Goal: Information Seeking & Learning: Learn about a topic

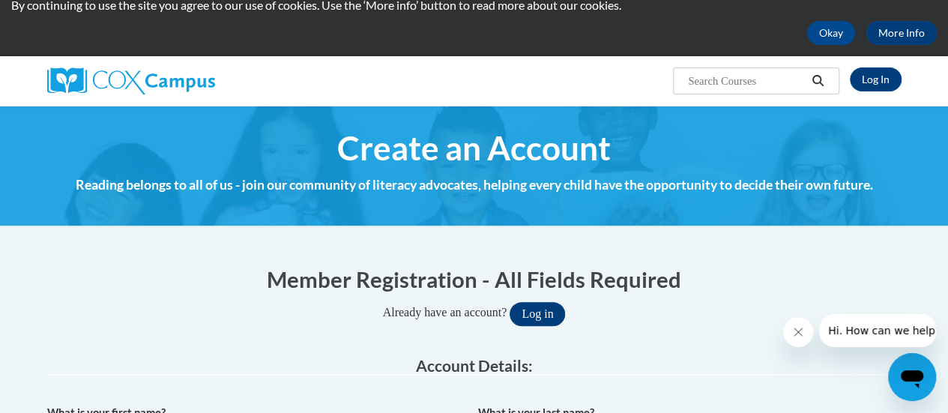
type input "[EMAIL_ADDRESS][DOMAIN_NAME]"
click at [552, 317] on button "Log in" at bounding box center [536, 314] width 55 height 24
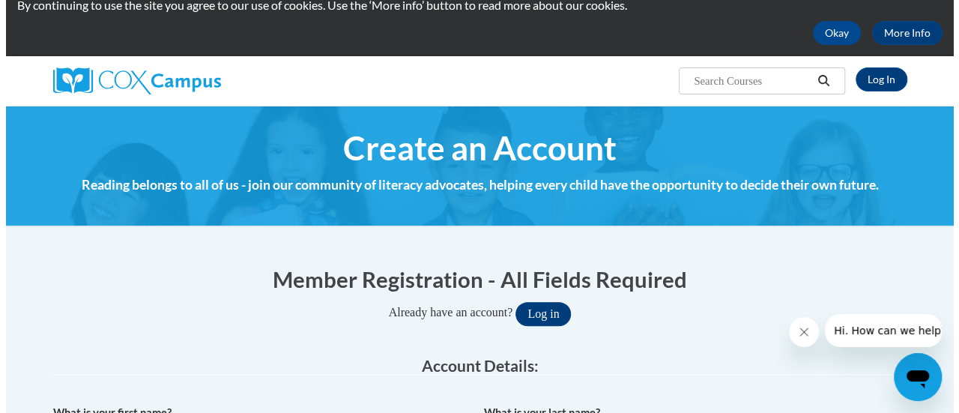
scroll to position [117, 0]
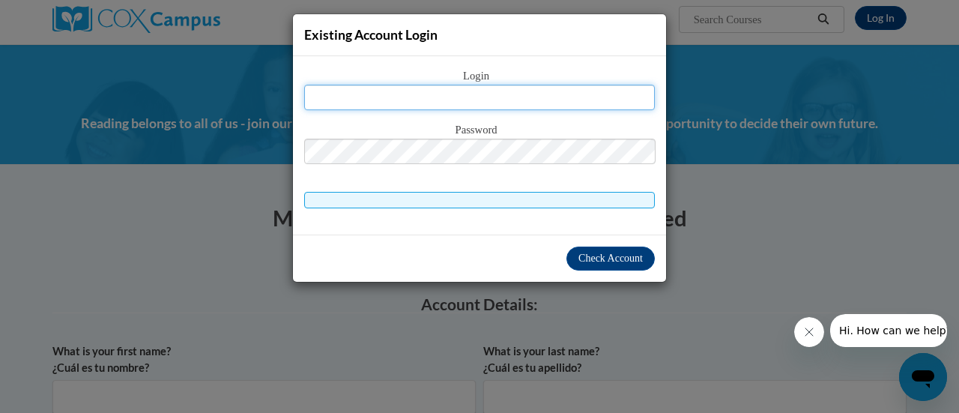
click at [514, 99] on input "text" at bounding box center [479, 97] width 351 height 25
type input "mkrah@gracesystem.org"
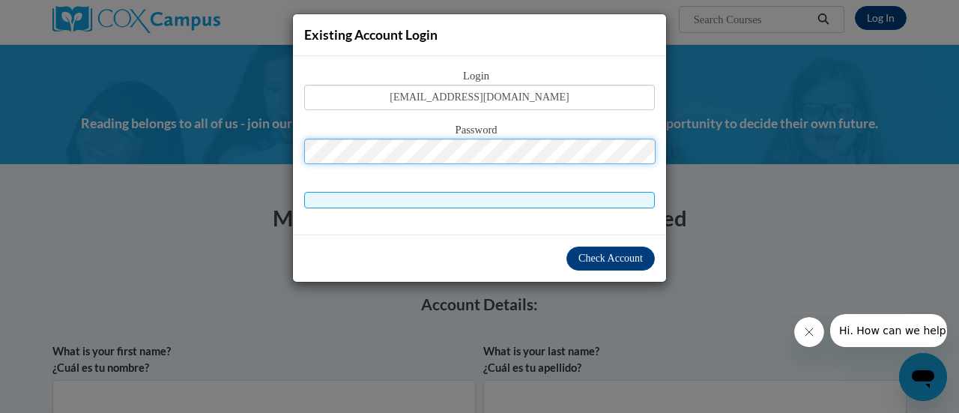
click at [515, 240] on button "Log in" at bounding box center [542, 252] width 55 height 24
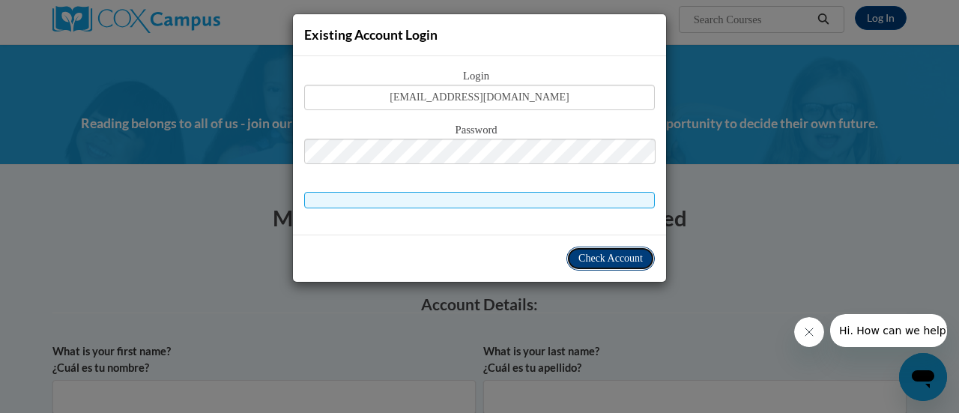
click at [614, 254] on span "Check Account" at bounding box center [610, 257] width 64 height 11
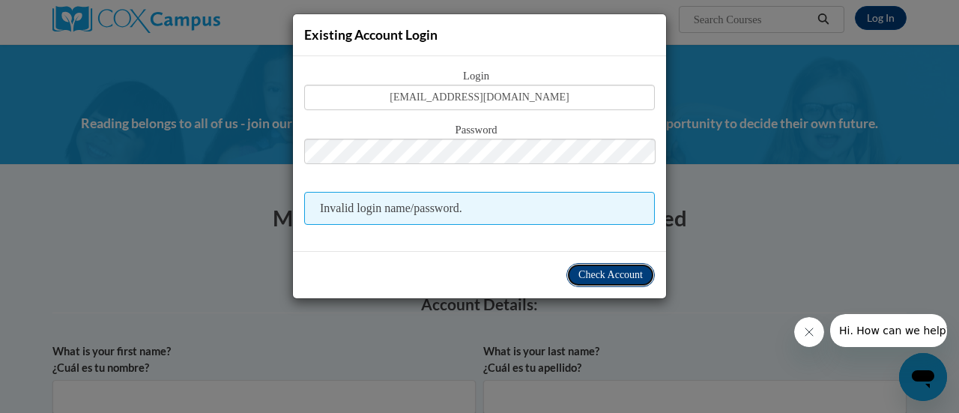
click at [602, 266] on button "Check Account" at bounding box center [610, 275] width 88 height 24
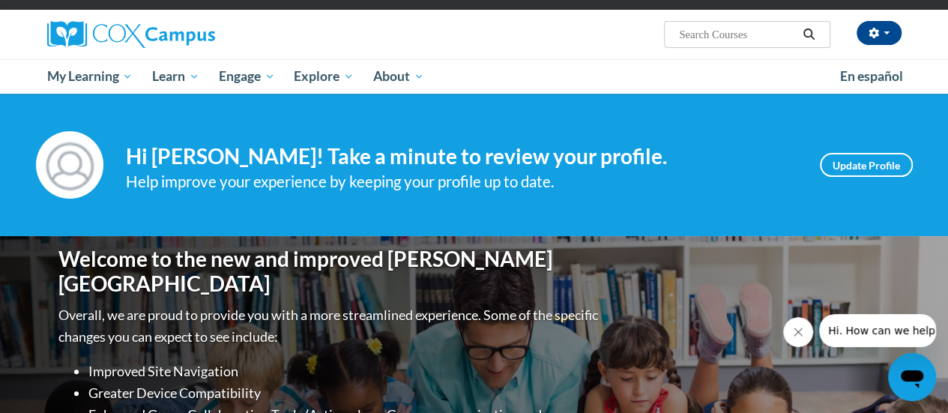
scroll to position [83, 0]
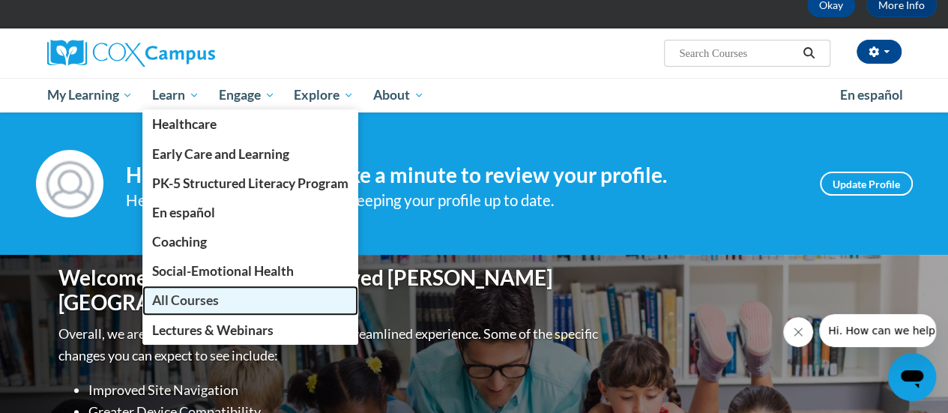
click at [256, 303] on link "All Courses" at bounding box center [250, 299] width 216 height 29
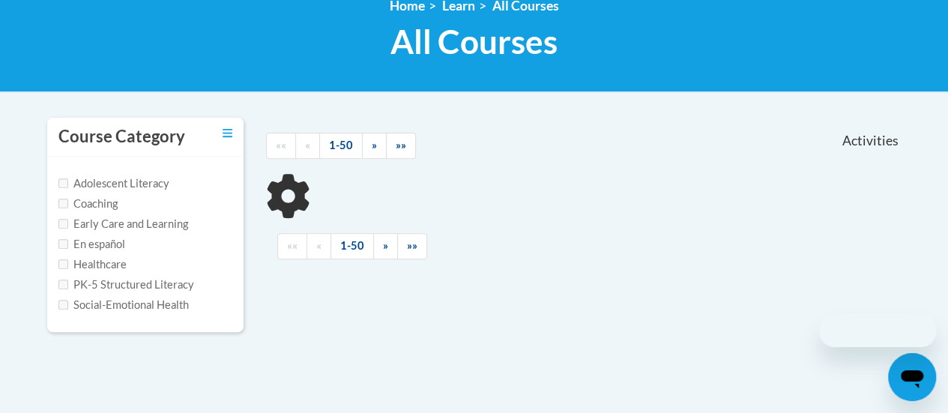
scroll to position [255, 0]
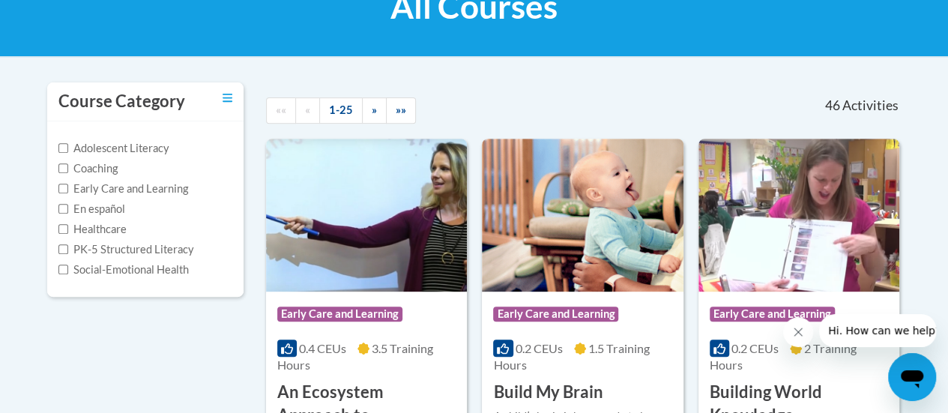
click at [159, 249] on label "PK-5 Structured Literacy" at bounding box center [126, 249] width 136 height 16
click at [68, 249] on input "PK-5 Structured Literacy" at bounding box center [63, 249] width 10 height 10
checkbox input "true"
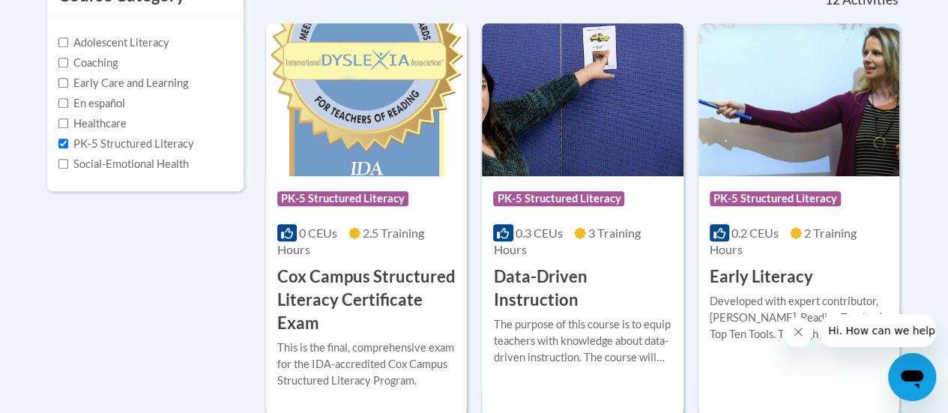
scroll to position [360, 0]
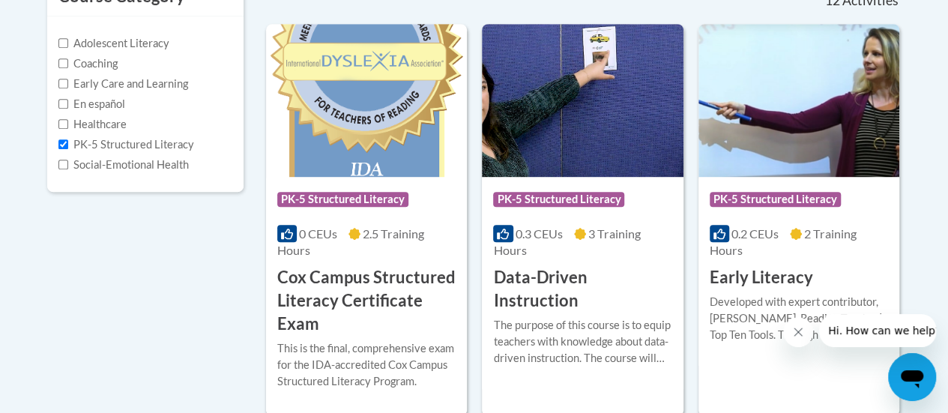
click at [151, 88] on label "Early Care and Learning" at bounding box center [123, 84] width 130 height 16
click at [68, 88] on input "Early Care and Learning" at bounding box center [63, 84] width 10 height 10
checkbox input "true"
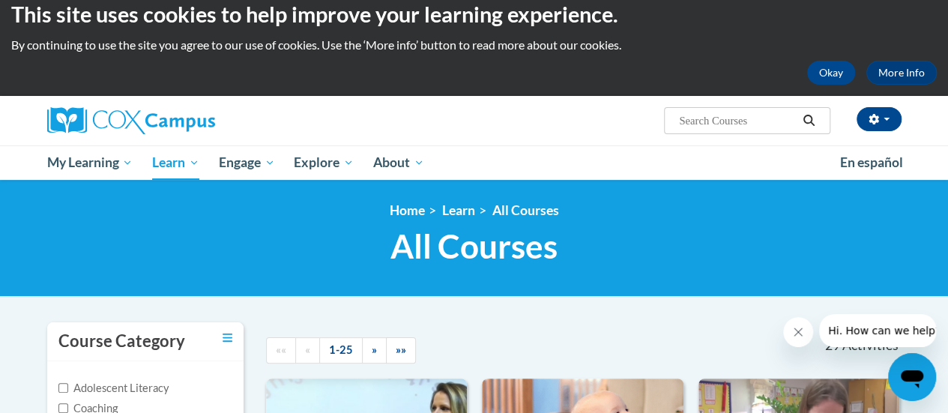
scroll to position [24, 0]
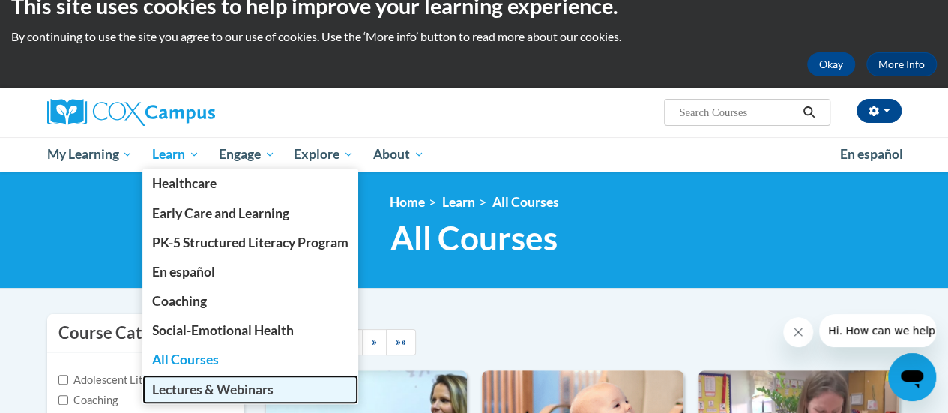
click at [213, 386] on span "Lectures & Webinars" at bounding box center [212, 389] width 121 height 16
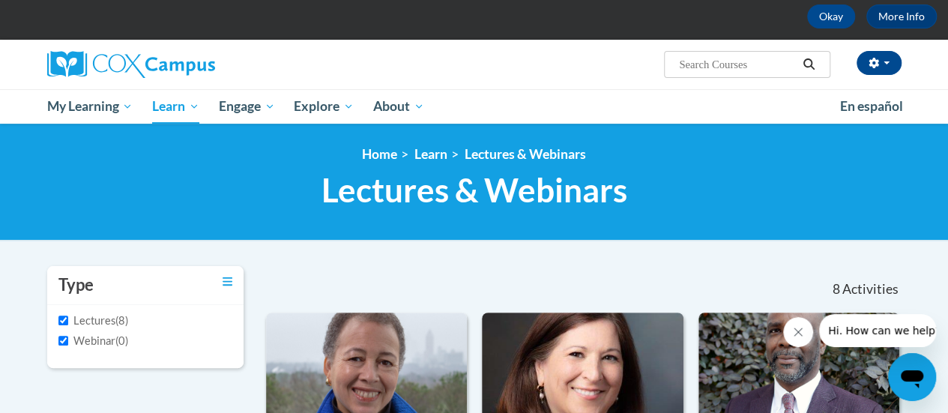
scroll to position [36, 0]
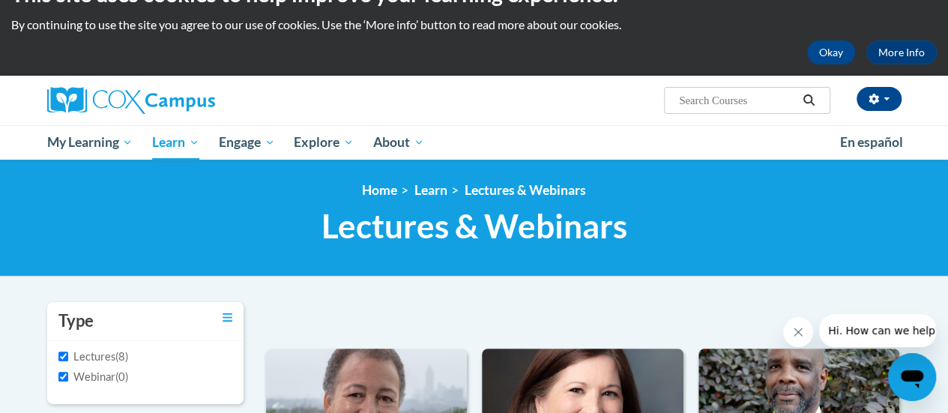
click at [728, 103] on input "Search..." at bounding box center [737, 100] width 120 height 18
type input "SOR"
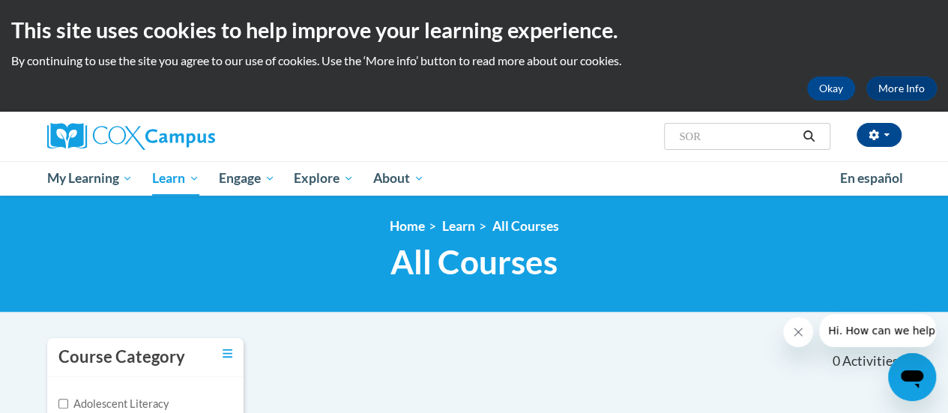
click at [719, 145] on span "Search Search... SOR" at bounding box center [747, 136] width 166 height 27
click at [714, 136] on input "SOR" at bounding box center [737, 136] width 120 height 18
type input "S"
type input "science of reading"
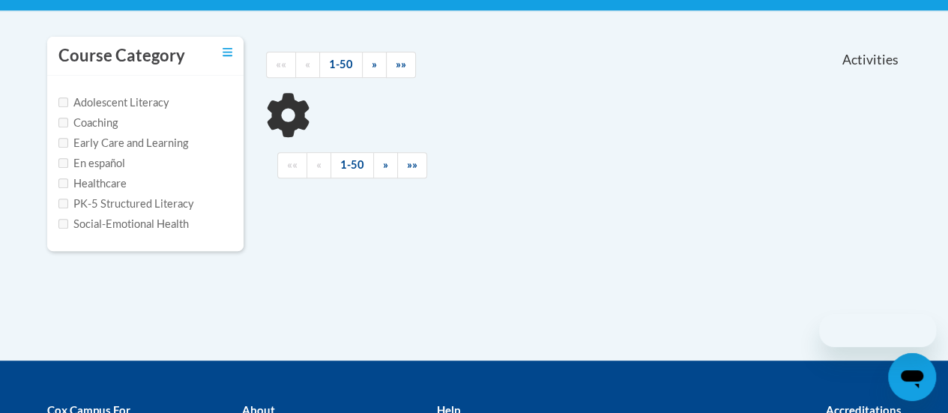
scroll to position [302, 0]
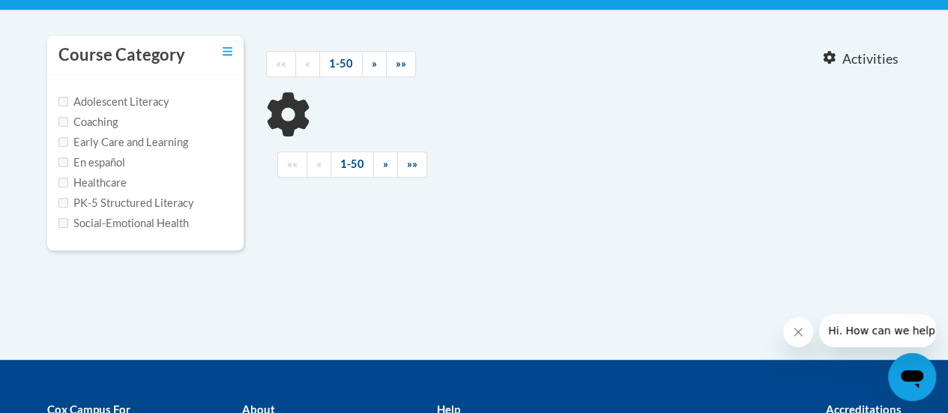
type input "science of reading"
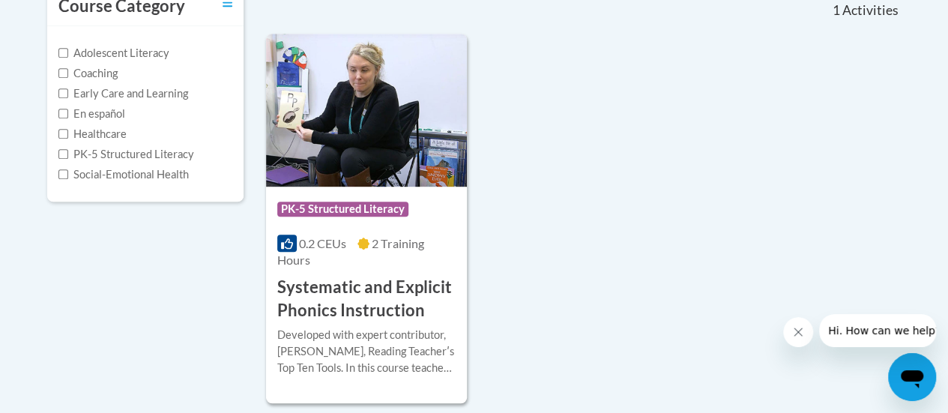
scroll to position [353, 0]
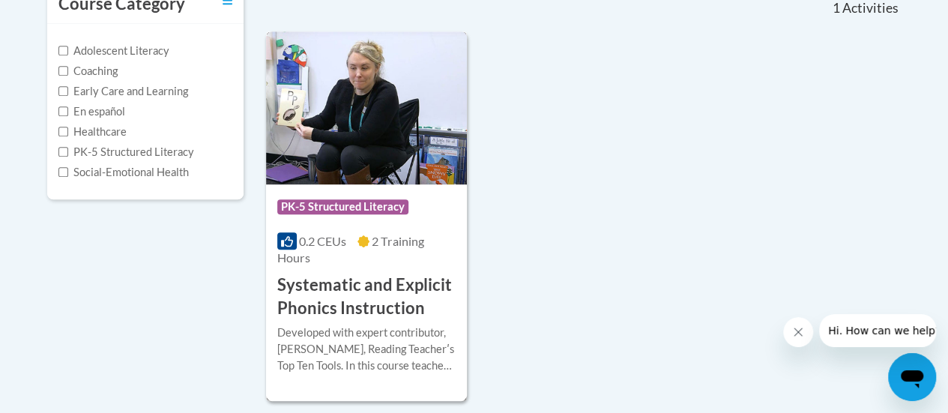
click at [394, 320] on div "More Info Enroll Developed with expert contributor, [PERSON_NAME], Reading Teac…" at bounding box center [366, 358] width 201 height 76
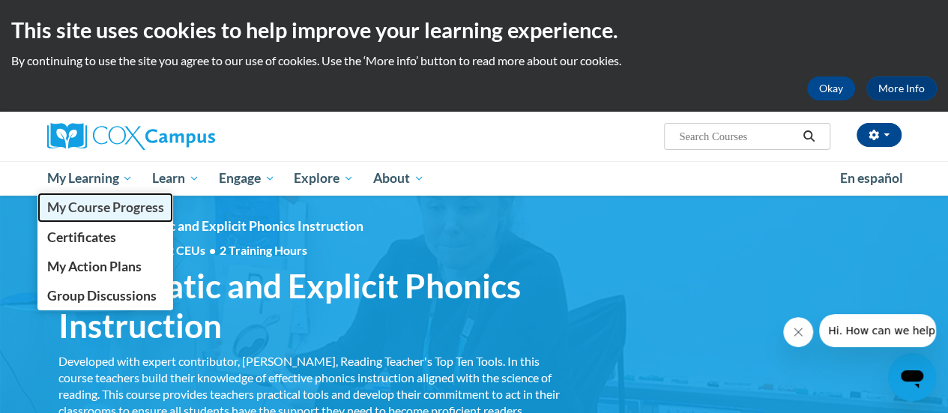
click at [63, 206] on span "My Course Progress" at bounding box center [104, 207] width 117 height 16
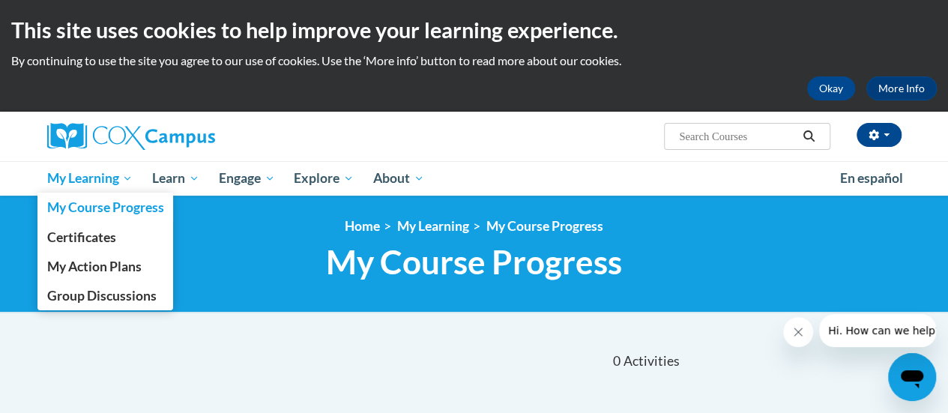
click at [91, 184] on span "My Learning" at bounding box center [89, 178] width 86 height 18
click at [87, 170] on span "My Learning" at bounding box center [89, 178] width 86 height 18
click at [90, 258] on span "My Action Plans" at bounding box center [93, 266] width 94 height 16
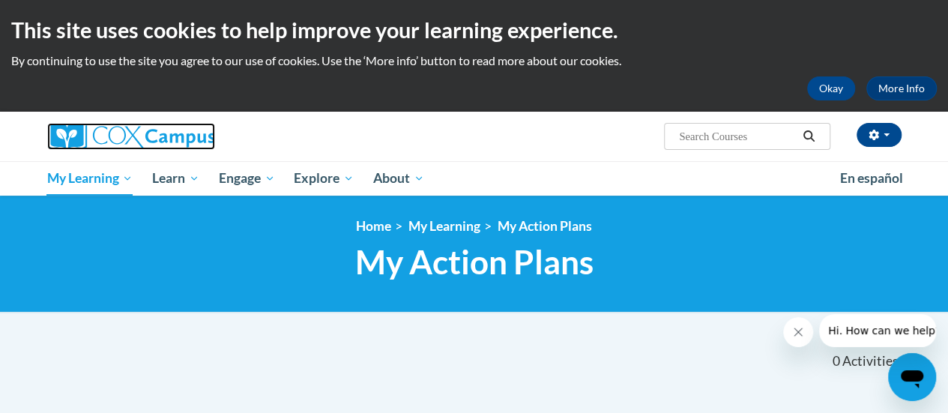
click at [132, 139] on img at bounding box center [131, 136] width 168 height 27
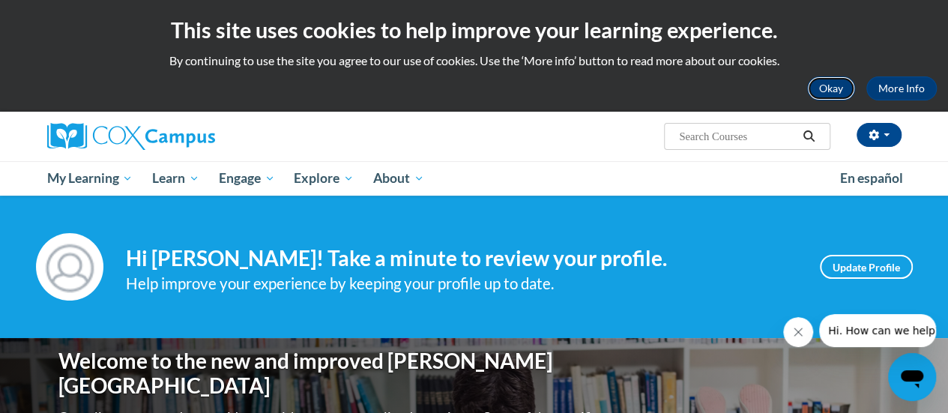
click at [835, 95] on button "Okay" at bounding box center [831, 88] width 48 height 24
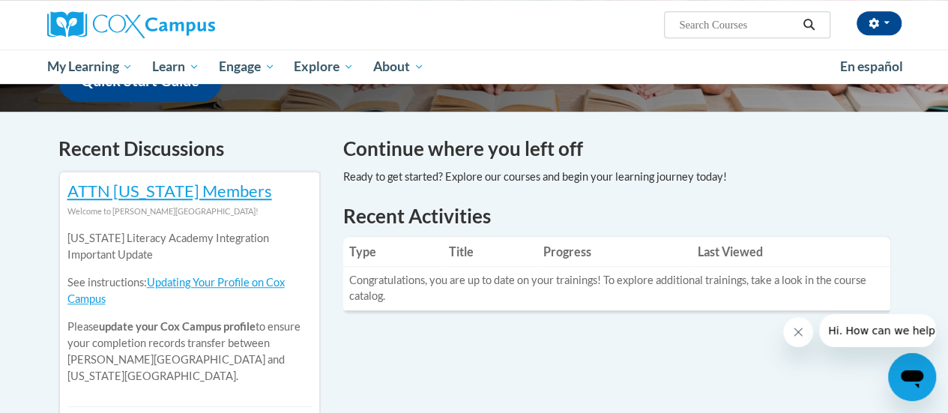
scroll to position [413, 0]
